Goal: Task Accomplishment & Management: Use online tool/utility

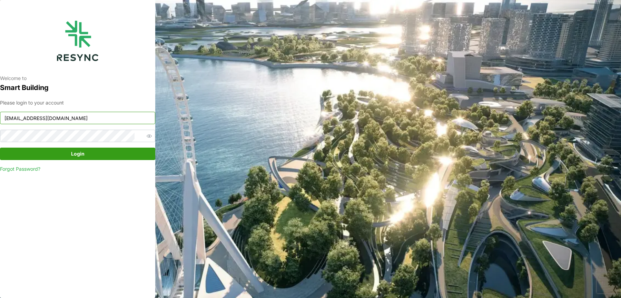
click at [127, 124] on input "[EMAIL_ADDRESS][DOMAIN_NAME]" at bounding box center [77, 118] width 155 height 12
type input "[EMAIL_ADDRESS][DOMAIN_NAME]"
click at [84, 157] on span "Login" at bounding box center [78, 154] width 142 height 12
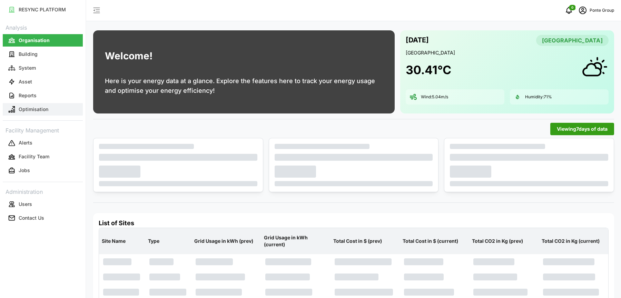
click at [37, 105] on button "Optimisation" at bounding box center [43, 109] width 80 height 12
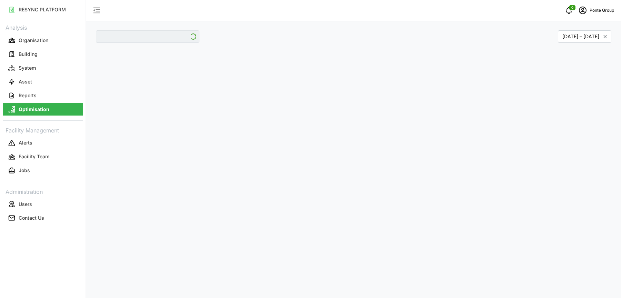
type input "Erwin's Gastrobar"
